Goal: Find specific page/section: Find specific page/section

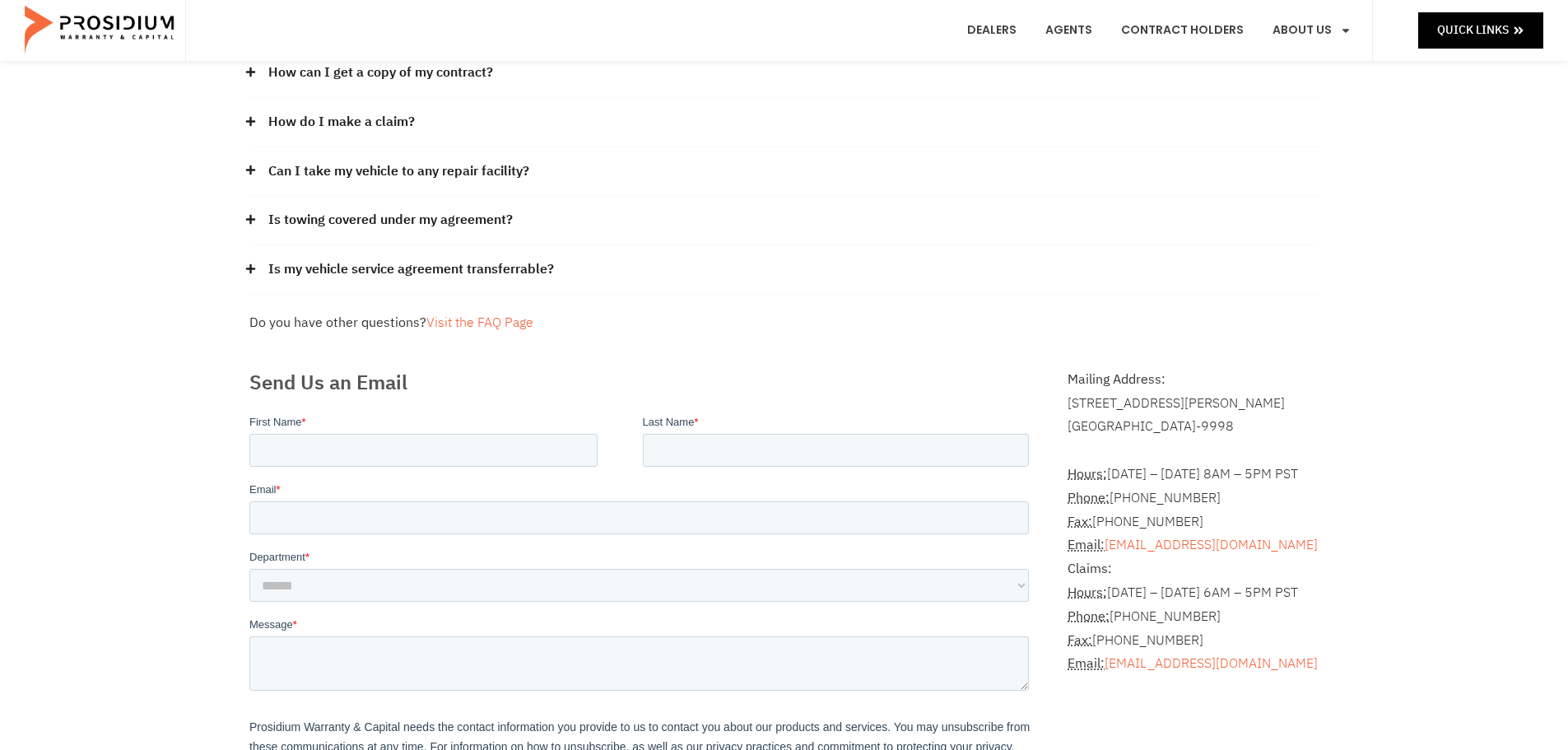
scroll to position [165, 0]
click at [1131, 561] on p "Claims: Hours: [DATE] – [DATE] 6AM – 5PM PST Phone: [PHONE_NUMBER] Fax: [PHONE_…" at bounding box center [1192, 613] width 251 height 118
click at [1125, 566] on p "Claims: Hours: [DATE] – [DATE] 6AM – 5PM PST Phone: [PHONE_NUMBER] Fax: [PHONE_…" at bounding box center [1192, 613] width 251 height 118
click at [1119, 566] on p "Claims: Hours: [DATE] – [DATE] 6AM – 5PM PST Phone: [PHONE_NUMBER] Fax: [PHONE_…" at bounding box center [1192, 613] width 251 height 118
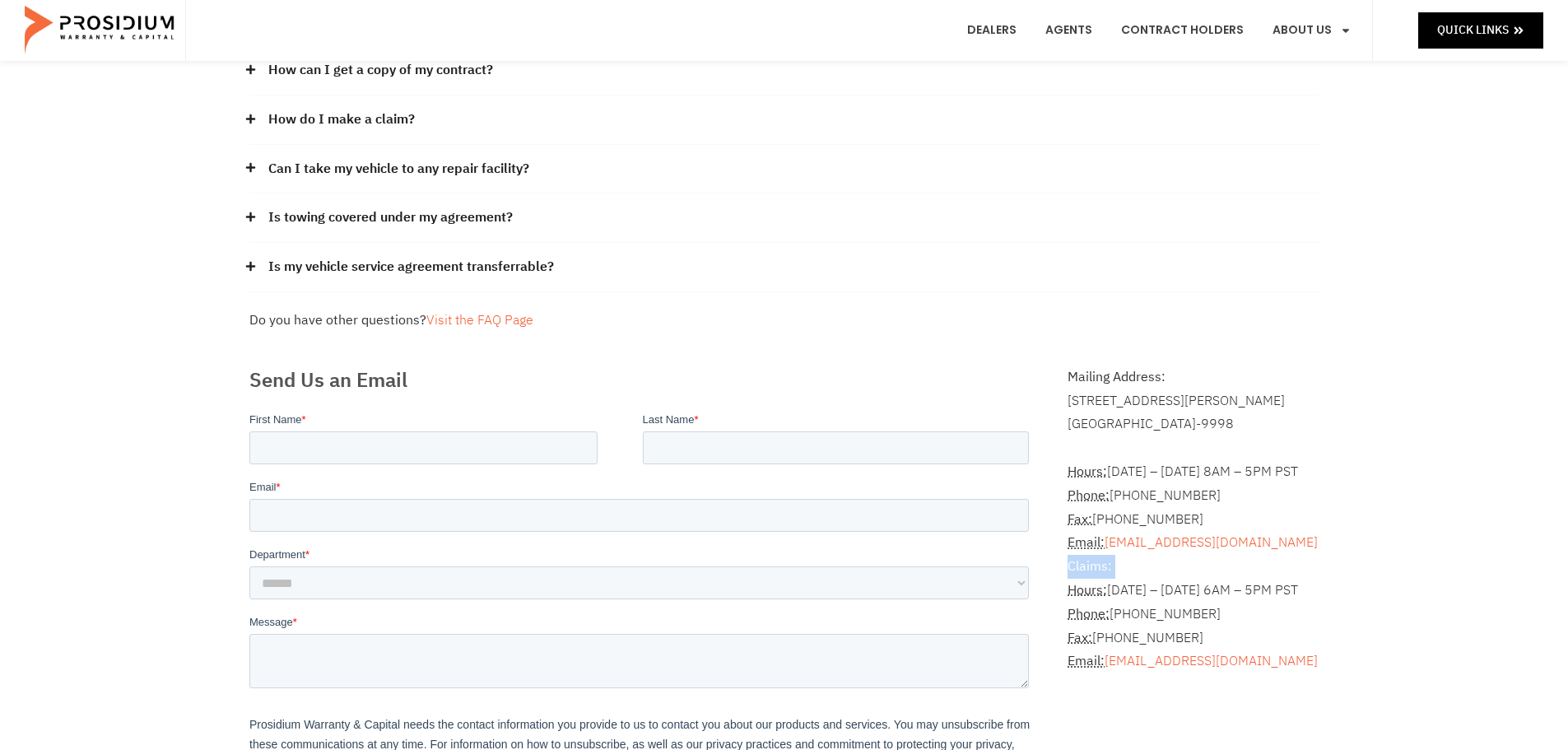
click at [1118, 566] on p "Claims: Hours: [DATE] – [DATE] 6AM – 5PM PST Phone: [PHONE_NUMBER] Fax: [PHONE_…" at bounding box center [1192, 613] width 251 height 118
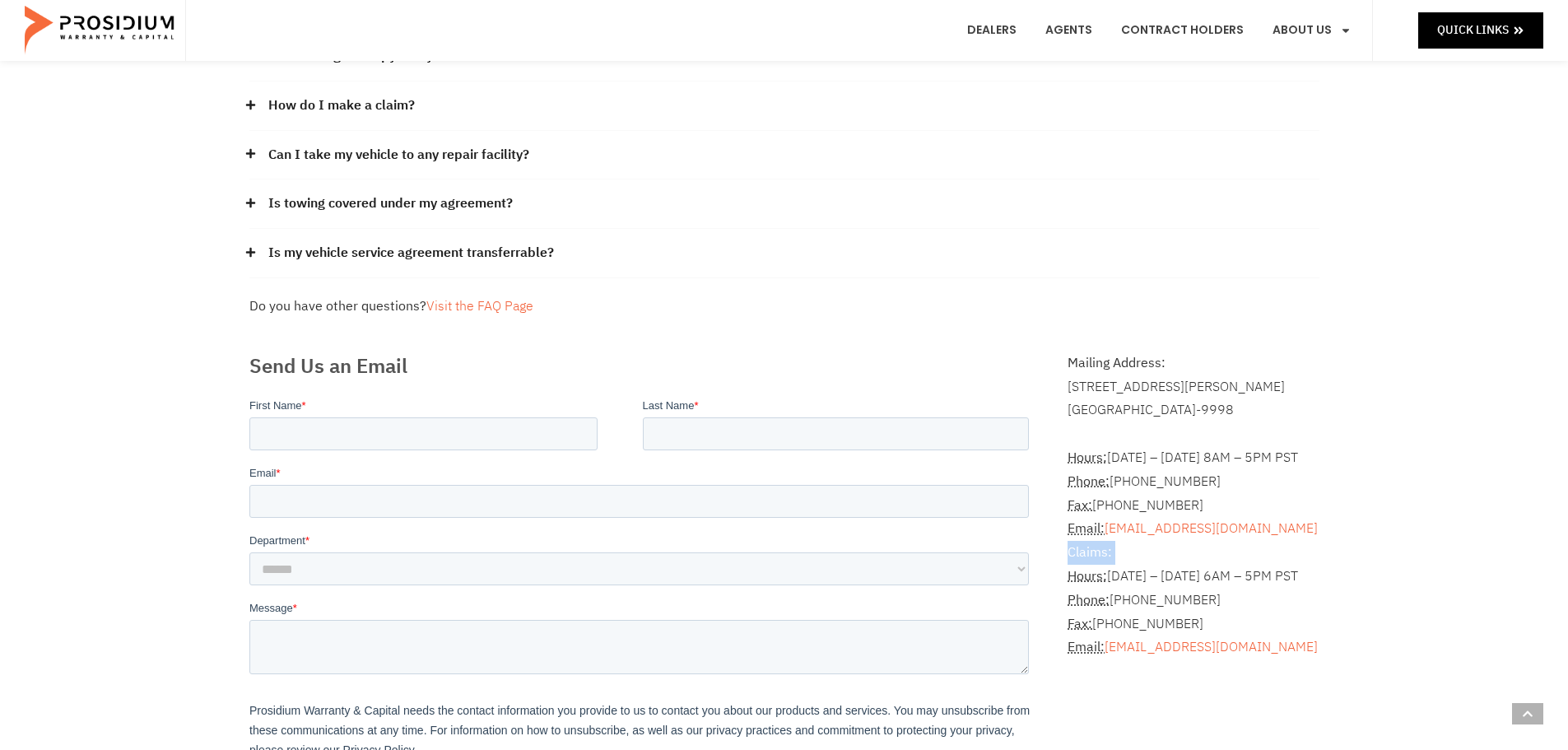
scroll to position [0, 0]
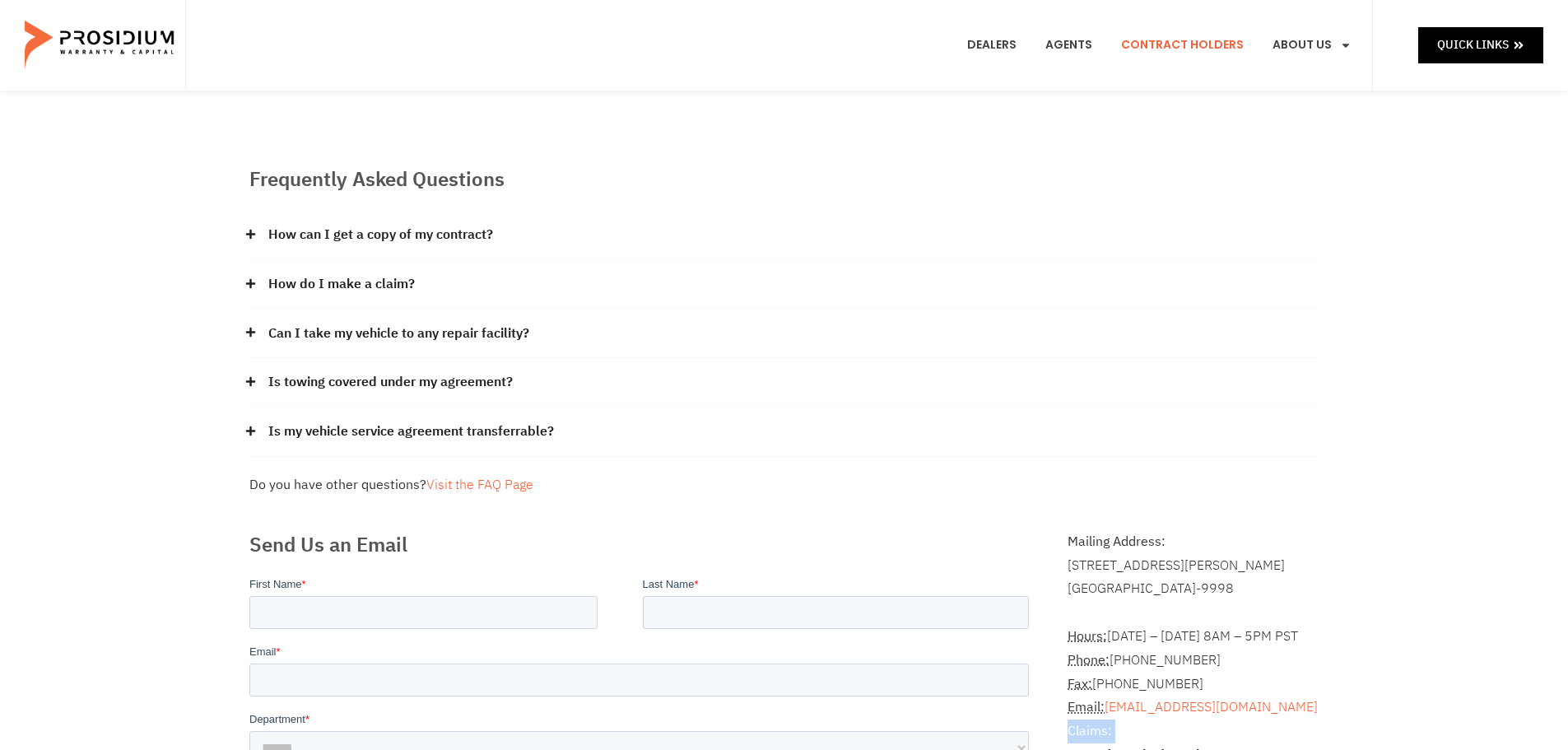
click at [1241, 52] on link "Contract Holders" at bounding box center [1182, 45] width 147 height 61
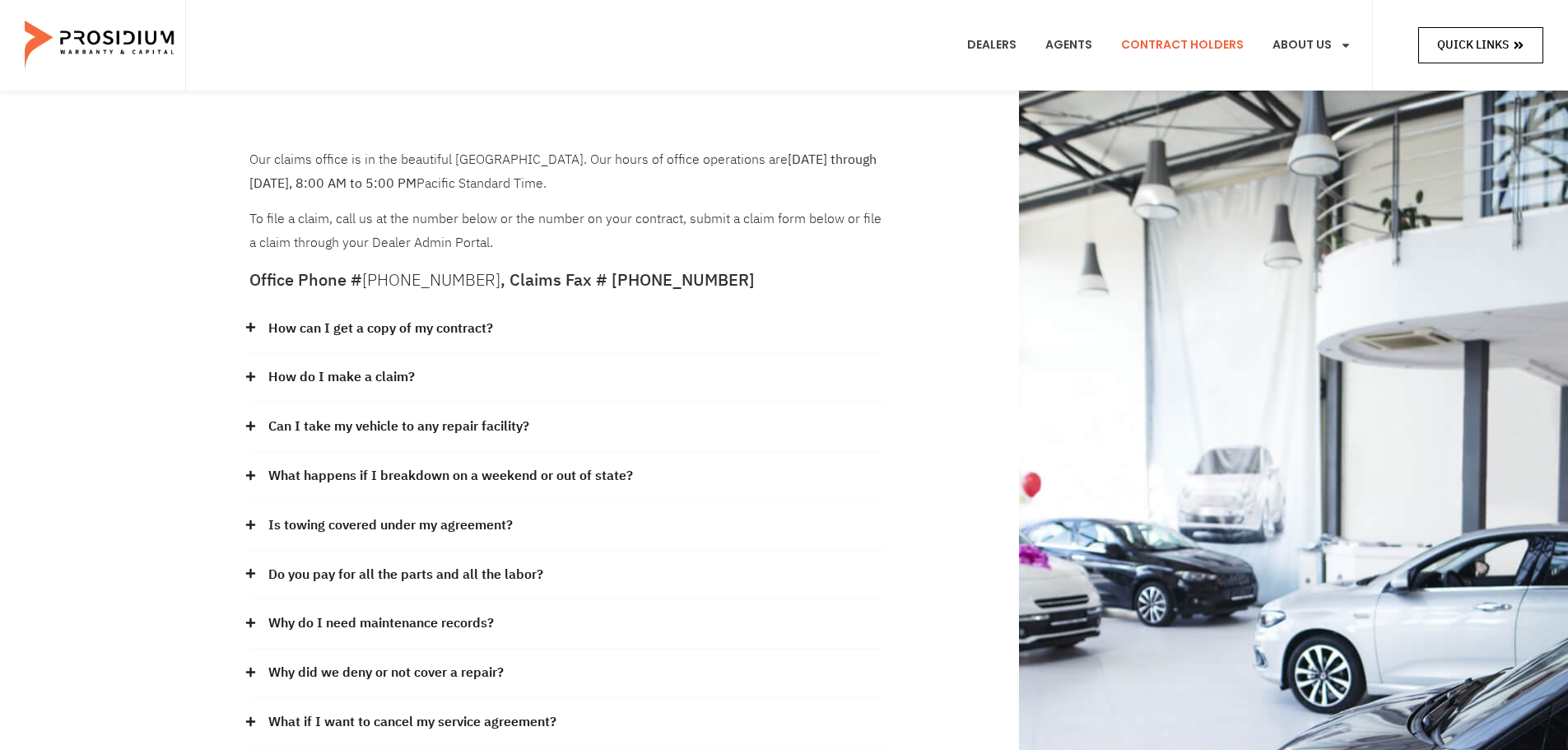
click at [1501, 55] on span "Quick Links" at bounding box center [1473, 45] width 71 height 20
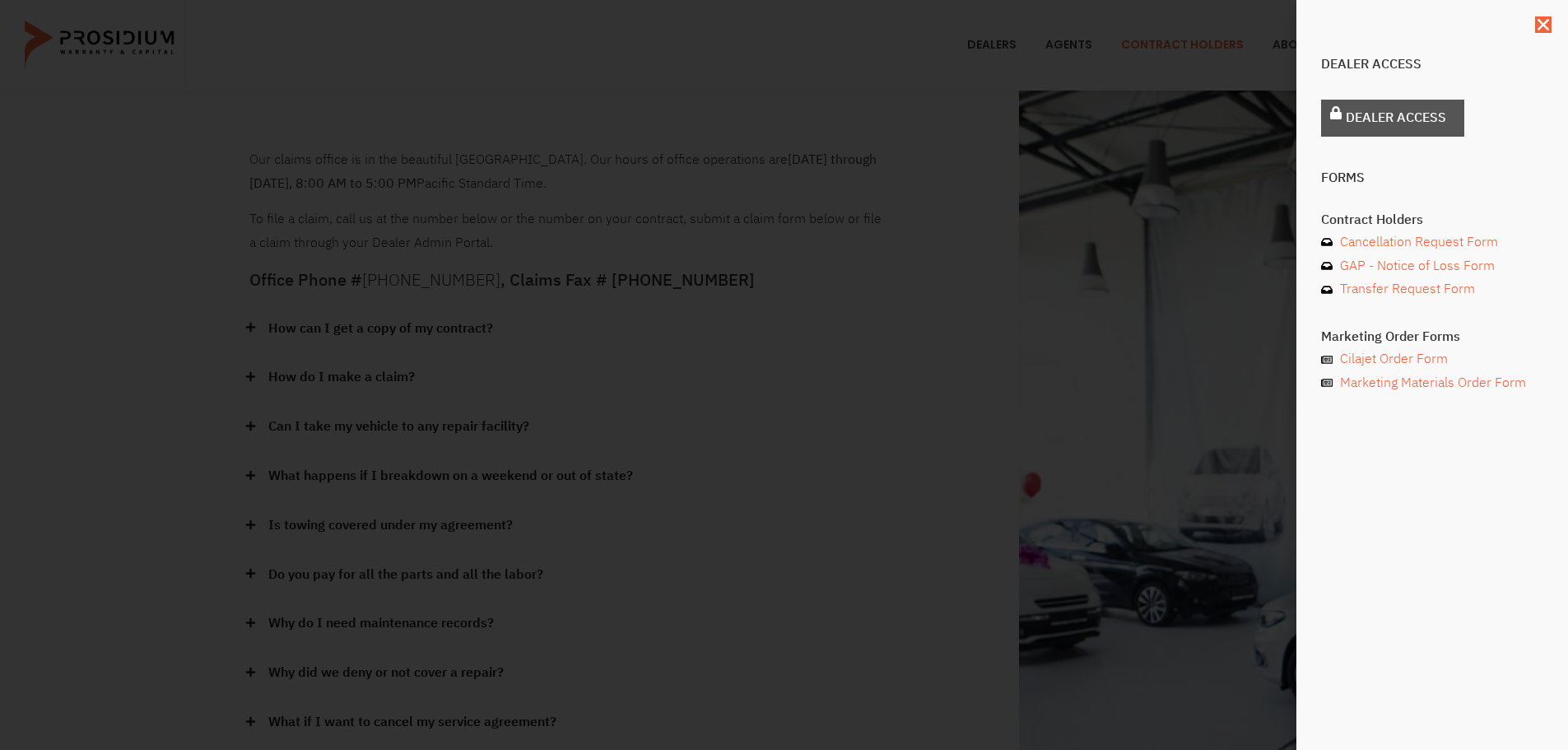
click at [1378, 114] on span "Dealer Access" at bounding box center [1396, 118] width 100 height 24
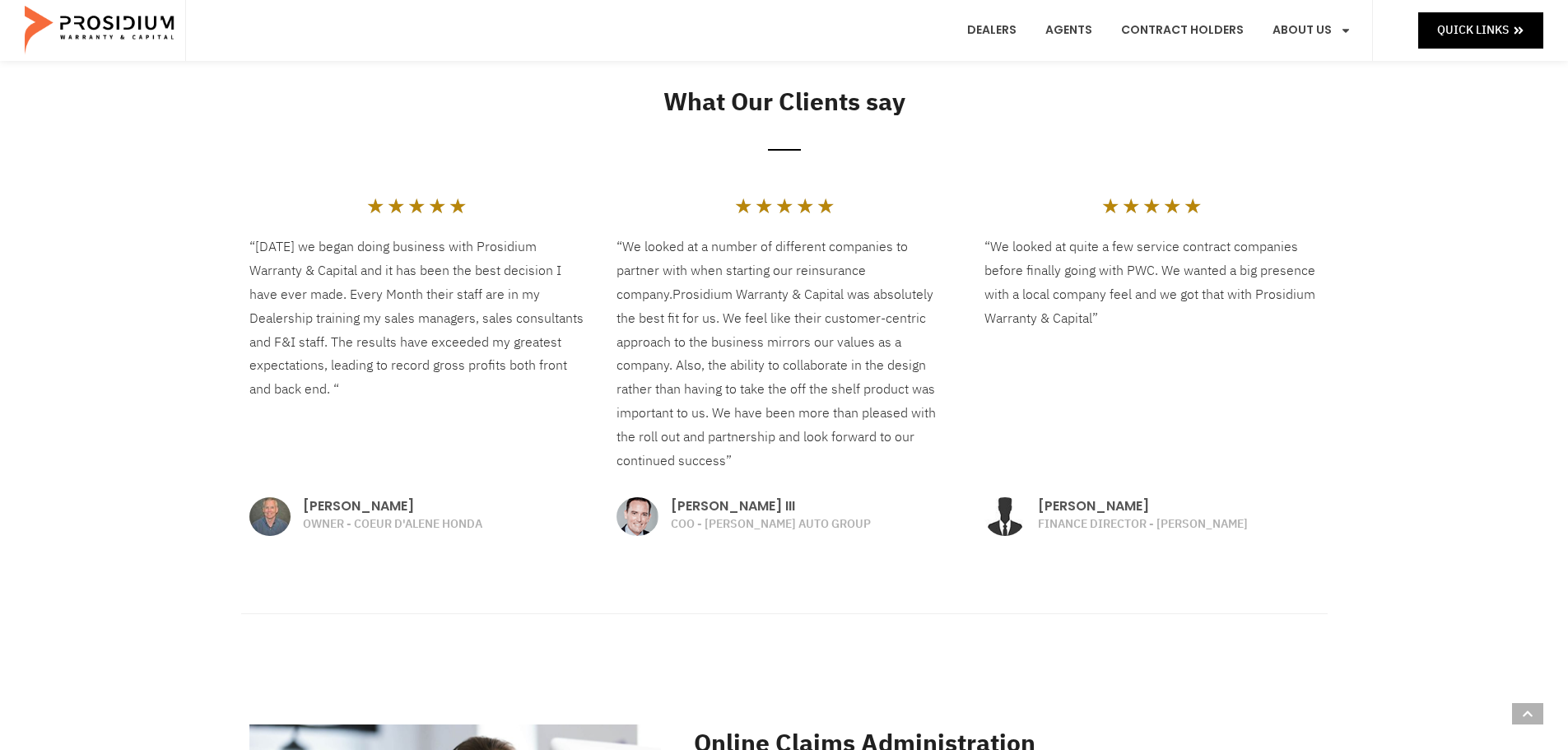
scroll to position [1564, 0]
